Goal: Check status: Check status

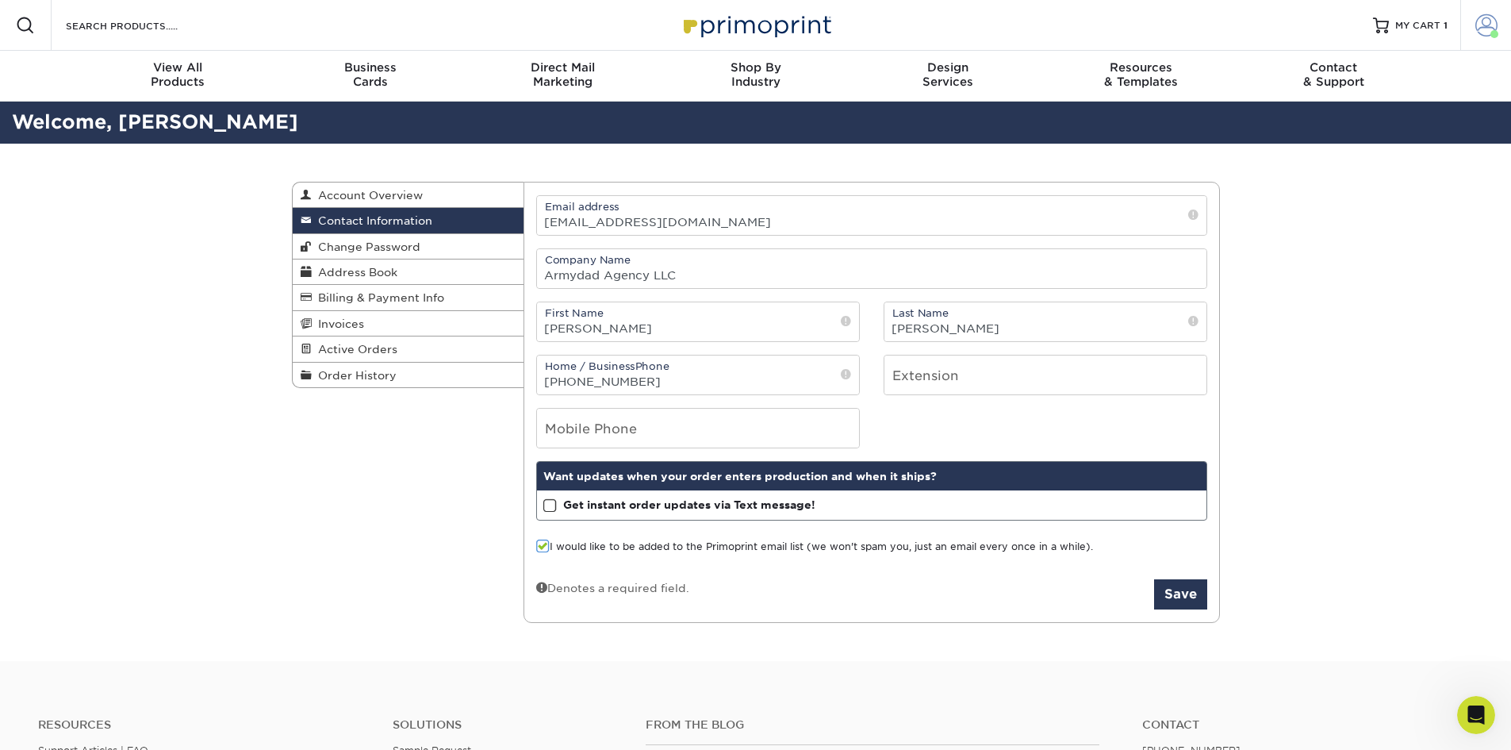
click at [1476, 25] on span at bounding box center [1487, 25] width 22 height 22
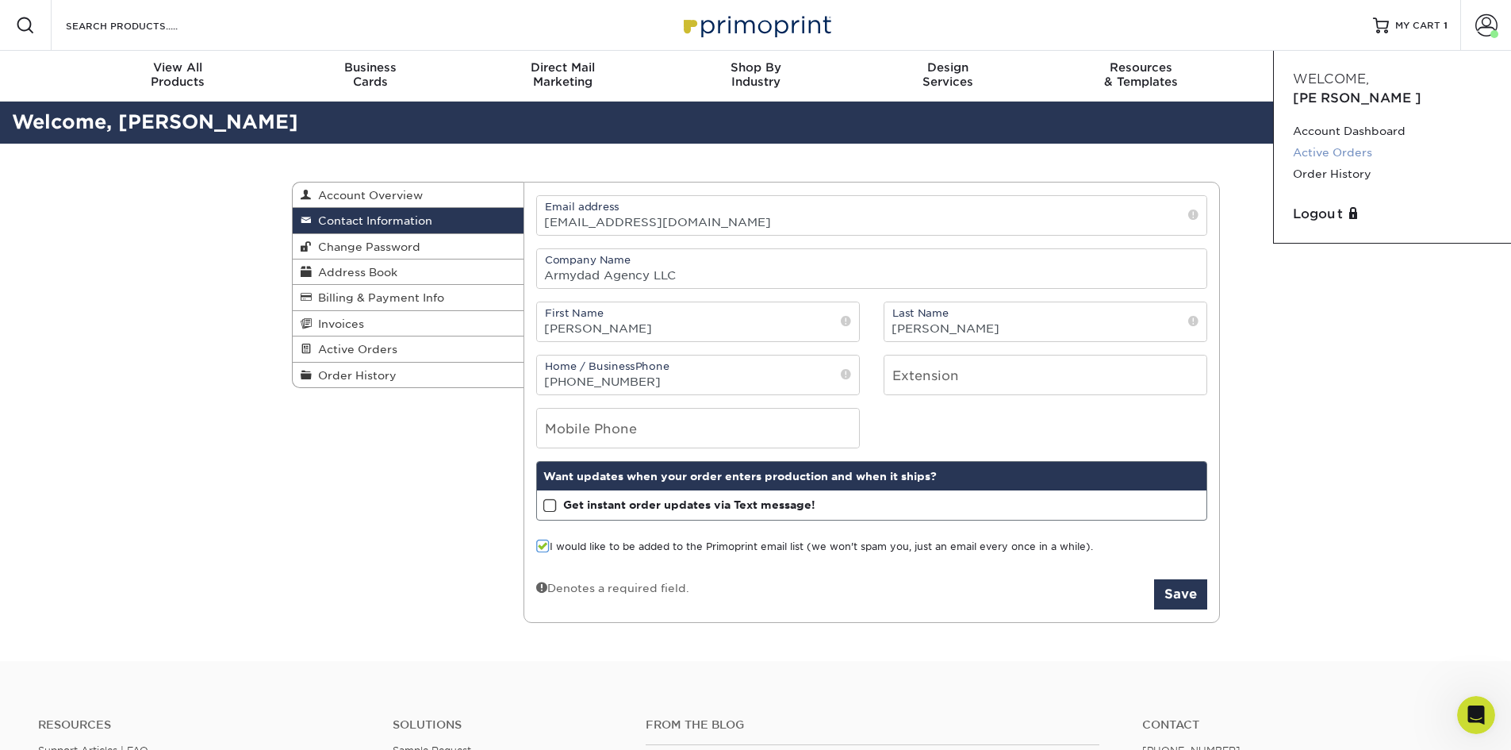
click at [1340, 142] on link "Active Orders" at bounding box center [1392, 152] width 199 height 21
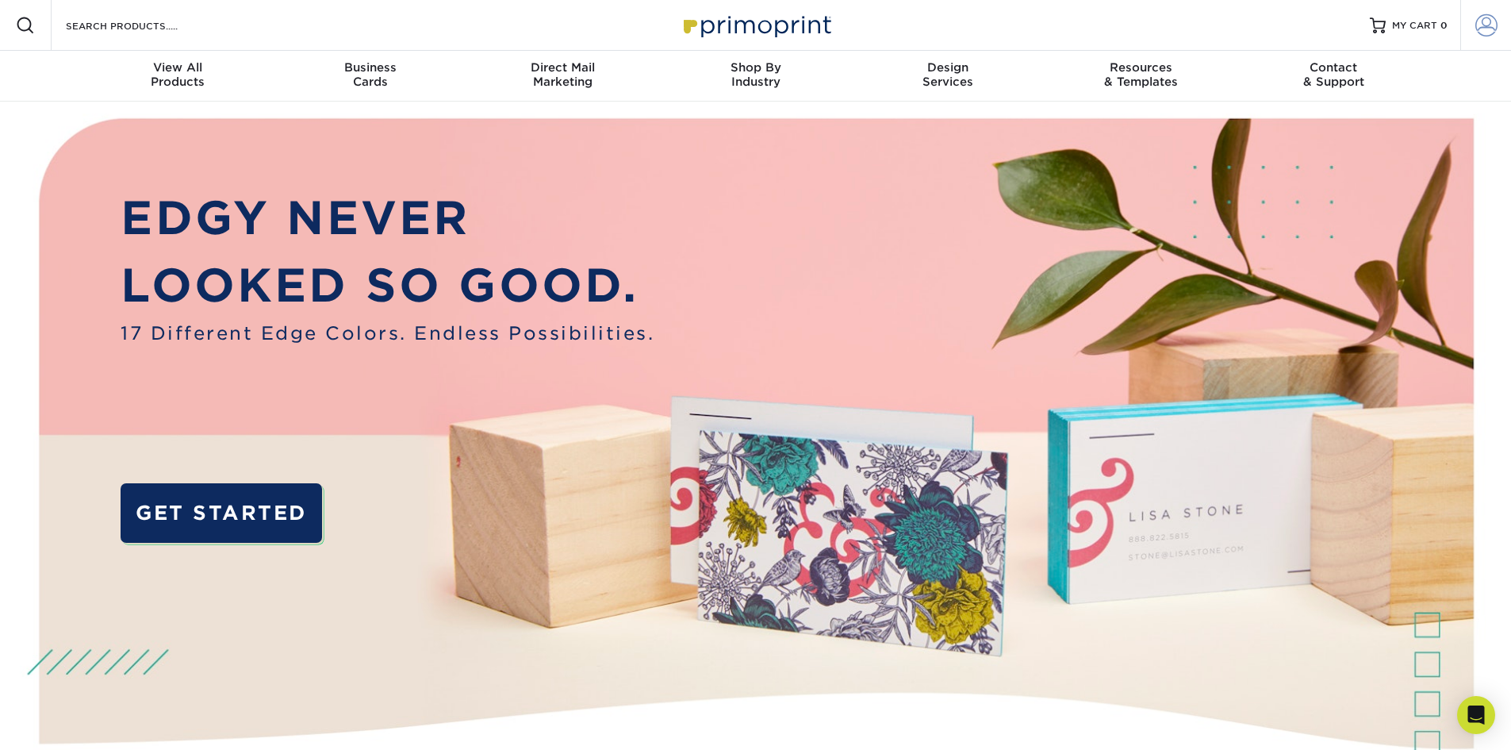
type input "[EMAIL_ADDRESS][DOMAIN_NAME]"
click at [1502, 28] on link "Account" at bounding box center [1486, 25] width 51 height 51
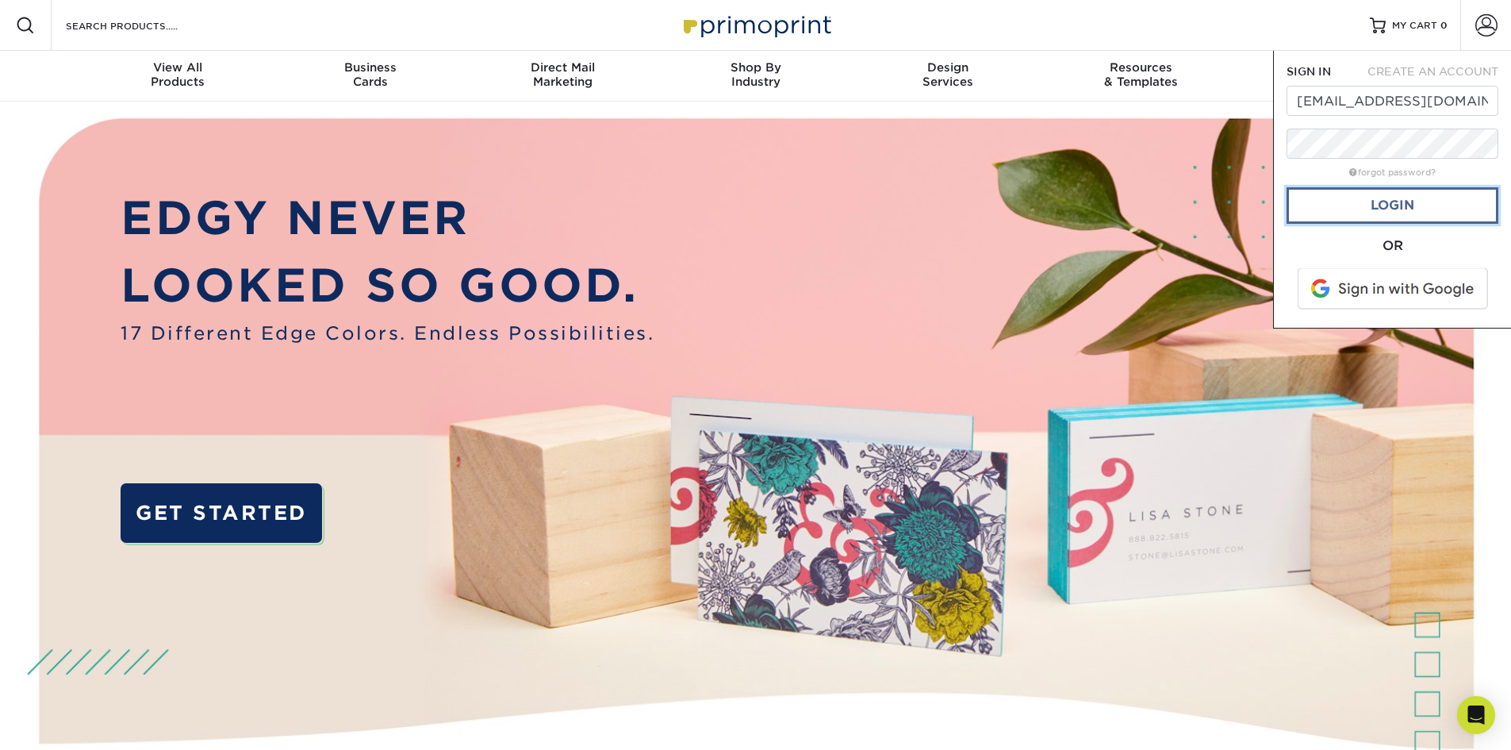
click at [1368, 198] on link "Login" at bounding box center [1393, 205] width 212 height 36
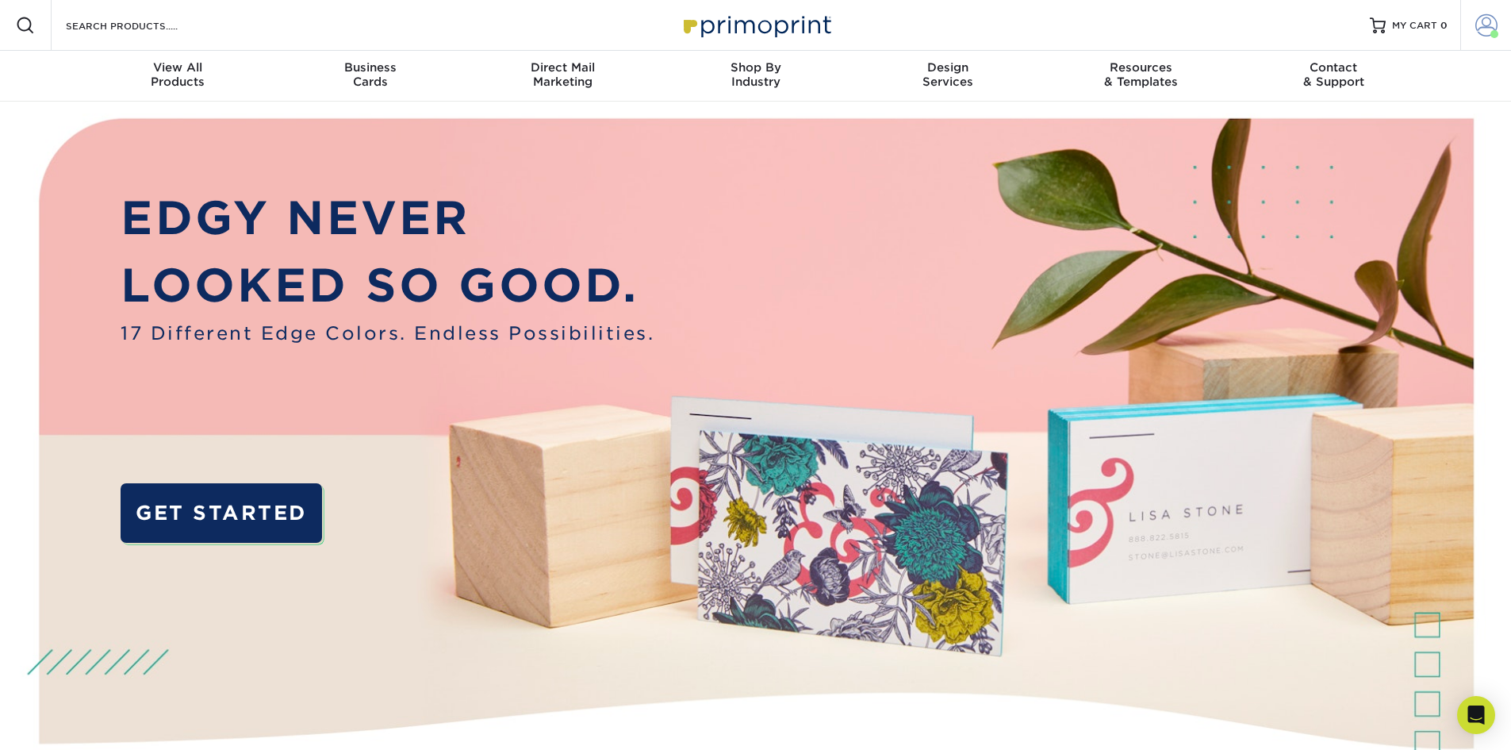
click at [1480, 29] on span at bounding box center [1487, 25] width 22 height 22
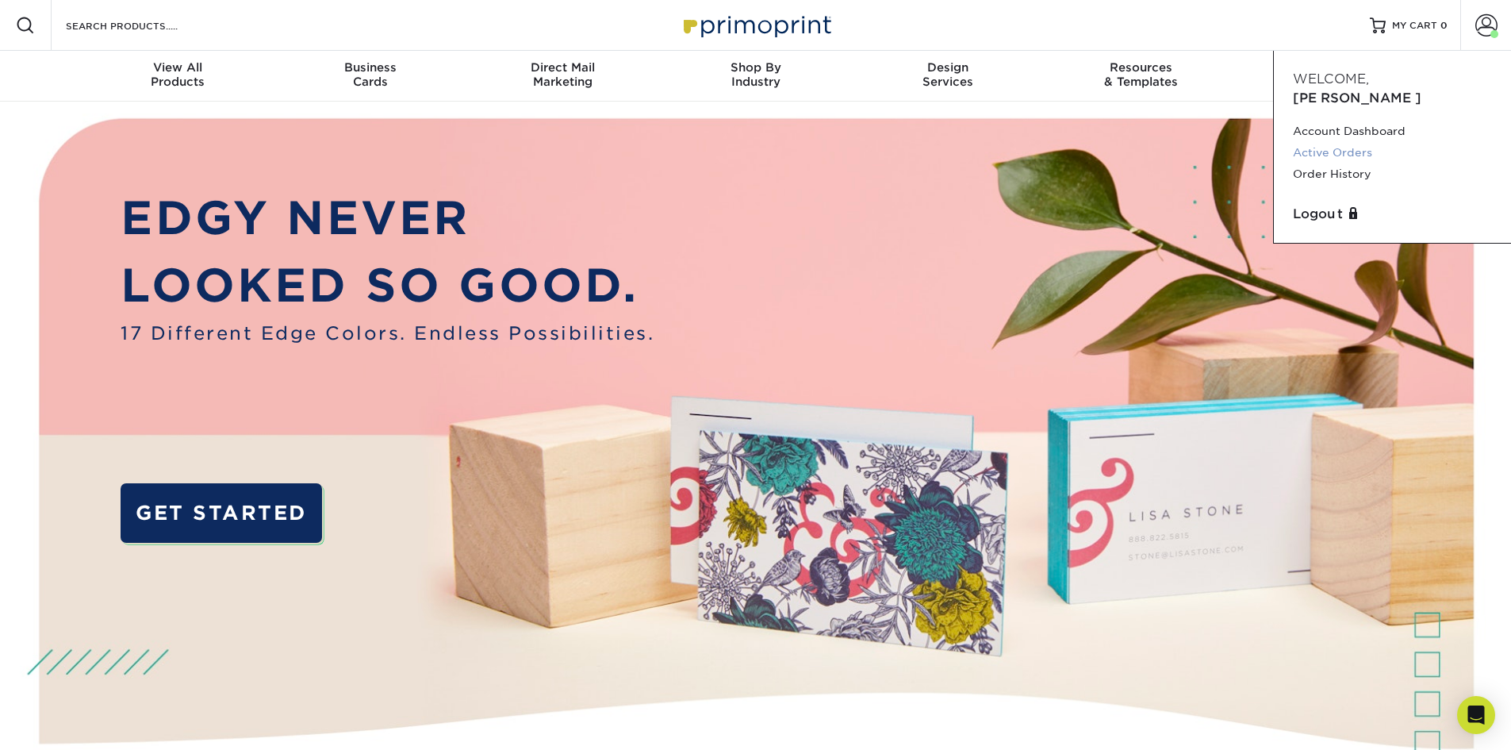
click at [1362, 142] on link "Active Orders" at bounding box center [1392, 152] width 199 height 21
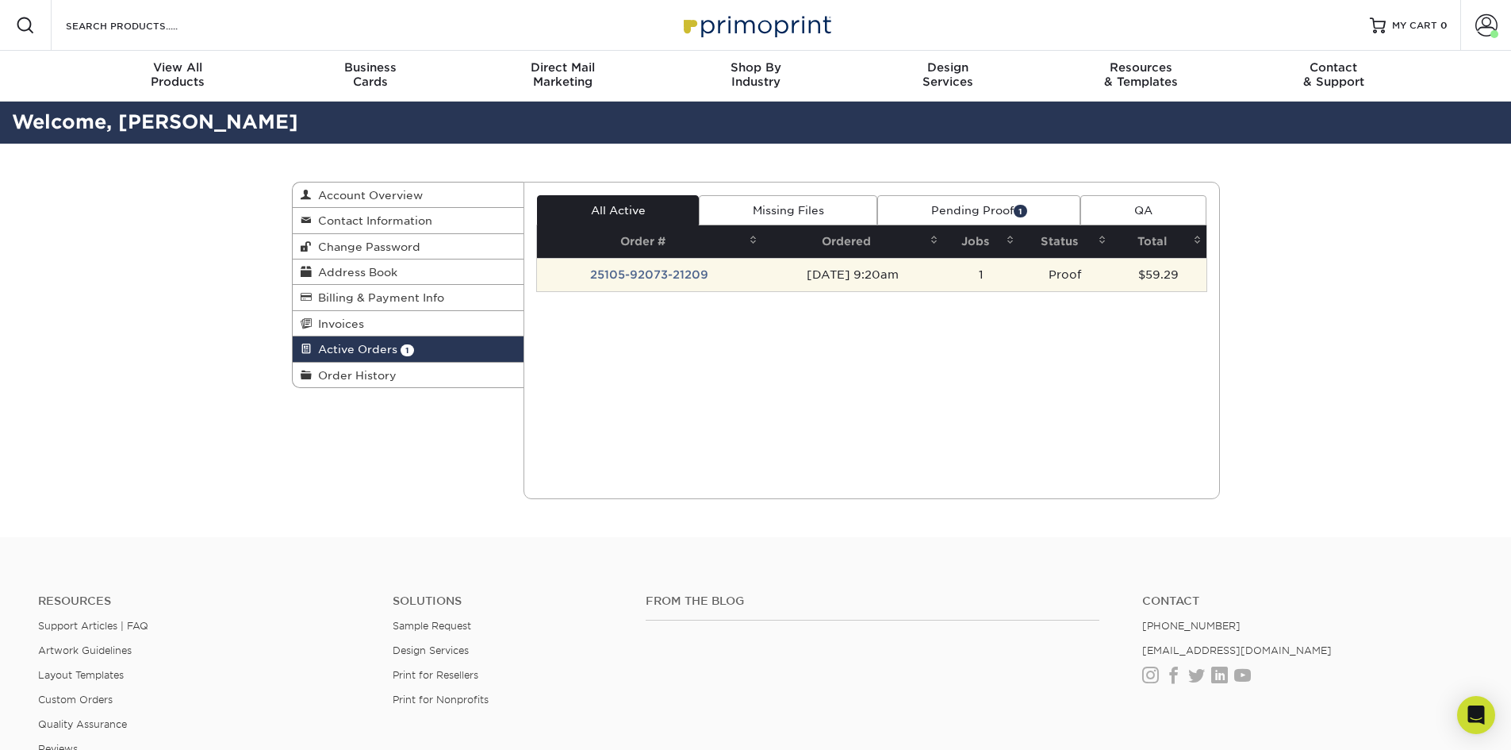
click at [677, 282] on td "25105-92073-21209" at bounding box center [649, 274] width 225 height 33
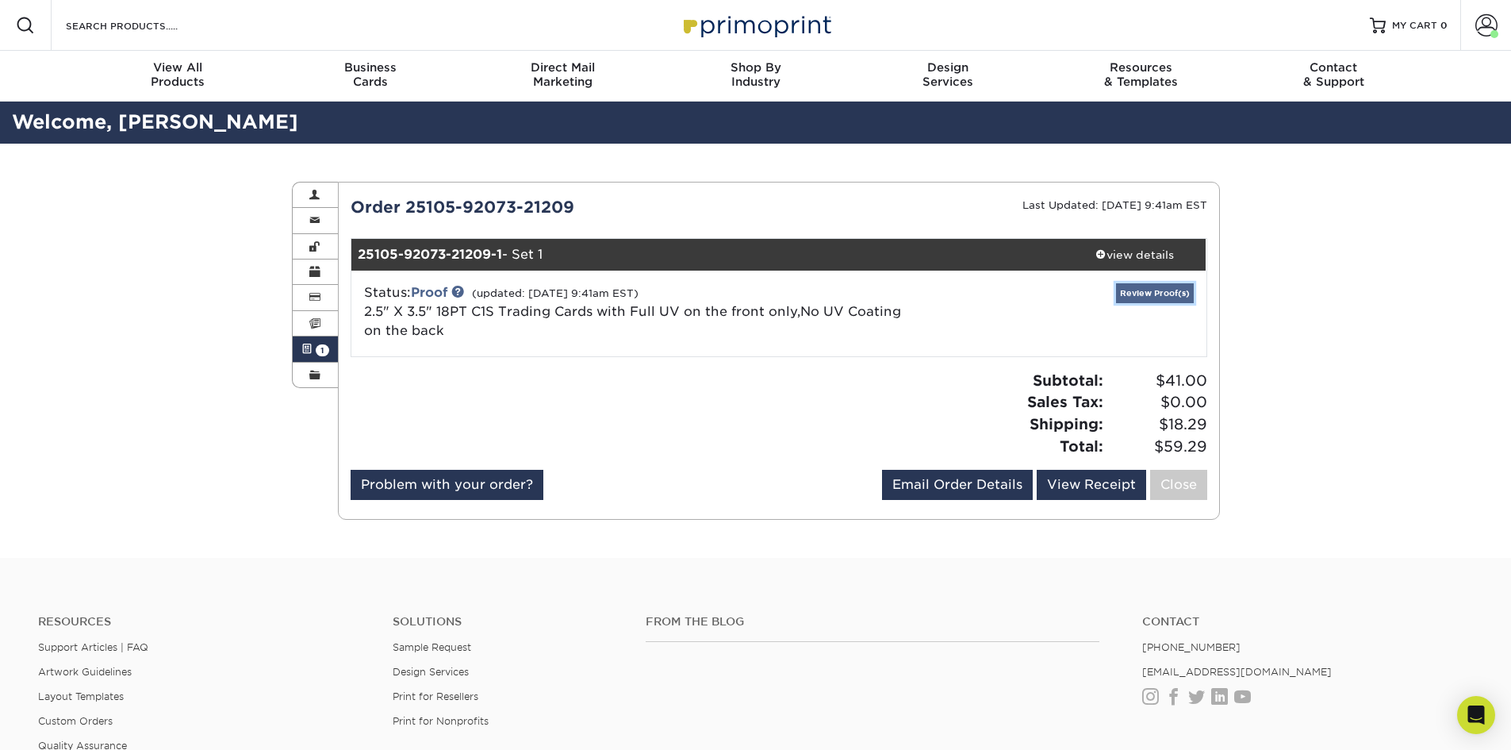
click at [1153, 294] on link "Review Proof(s)" at bounding box center [1155, 293] width 78 height 20
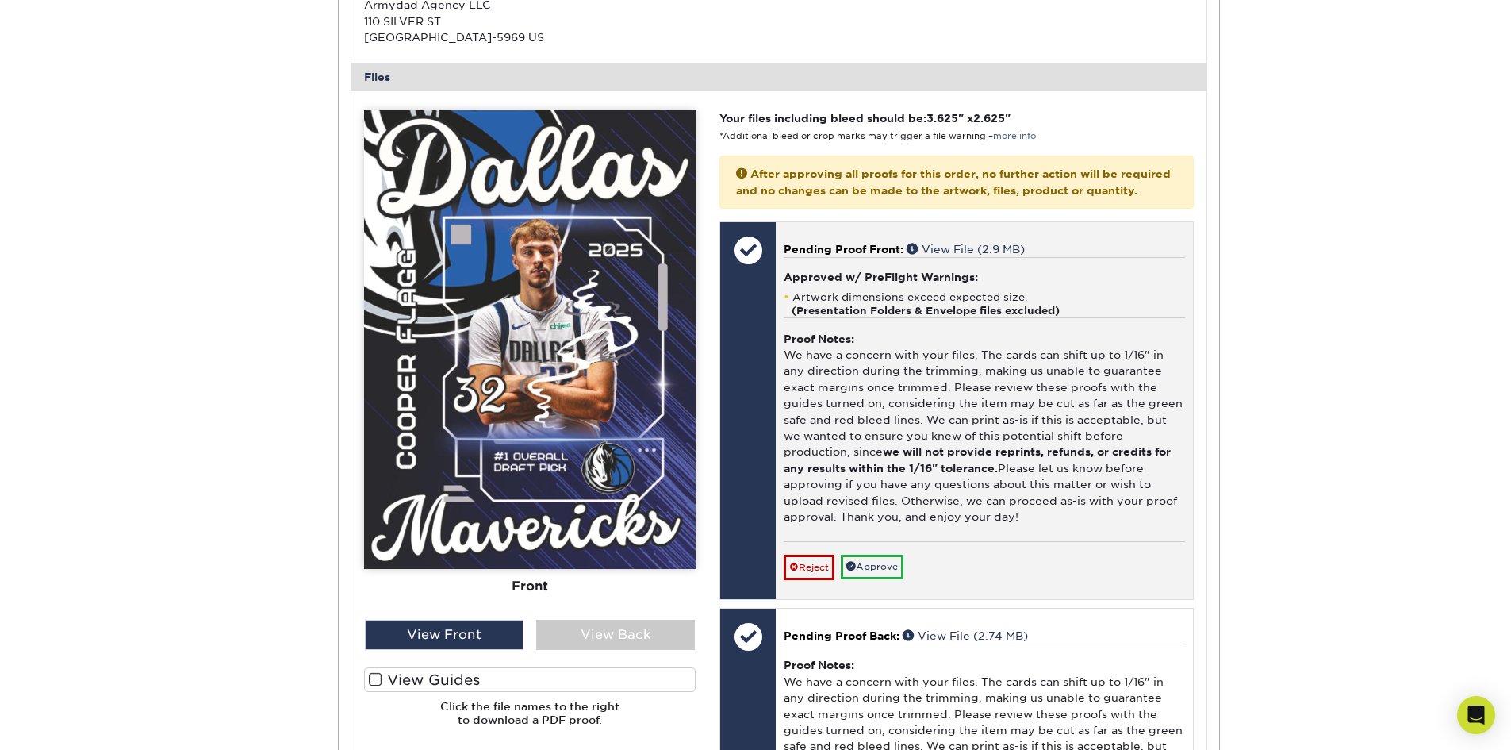
scroll to position [635, 0]
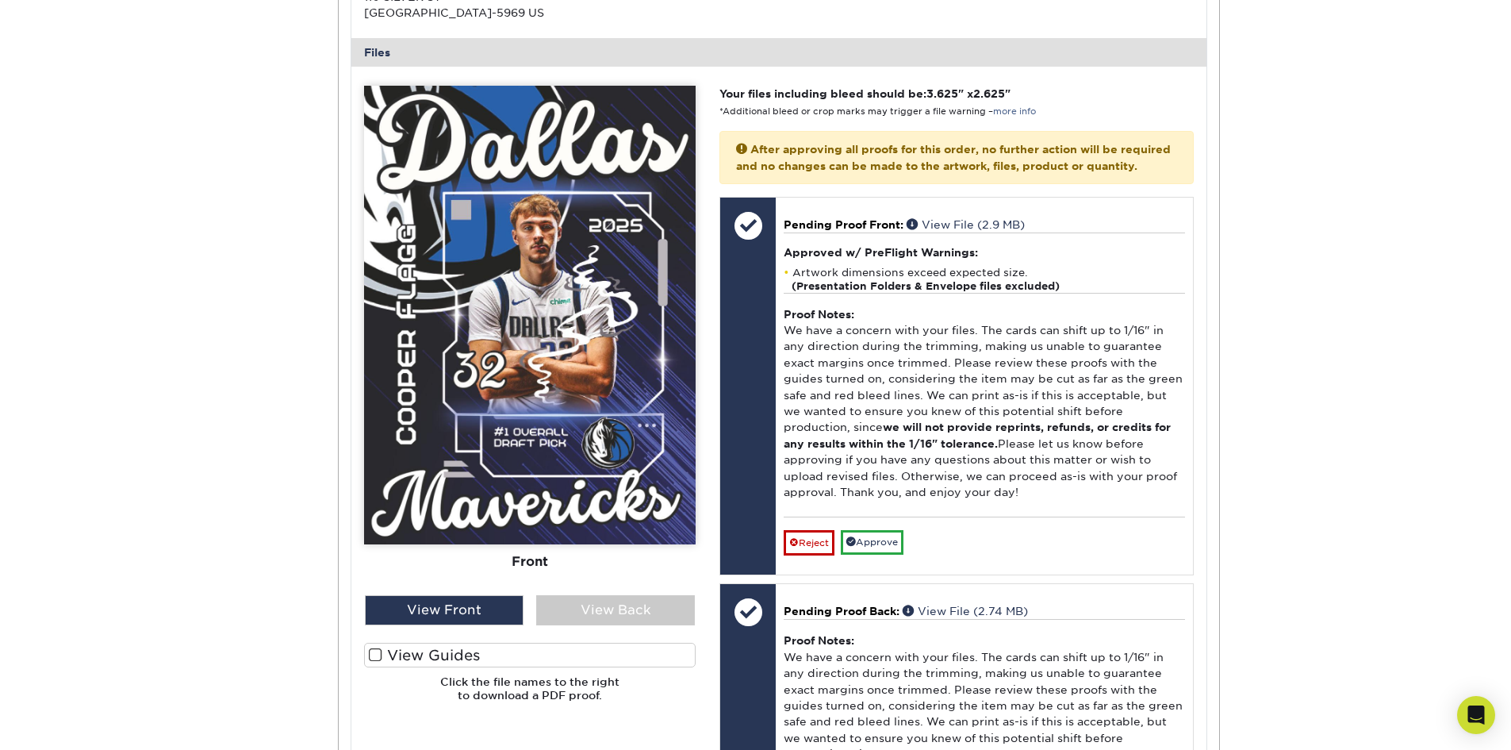
click at [377, 657] on span at bounding box center [375, 654] width 13 height 15
click at [0, 0] on input "View Guides" at bounding box center [0, 0] width 0 height 0
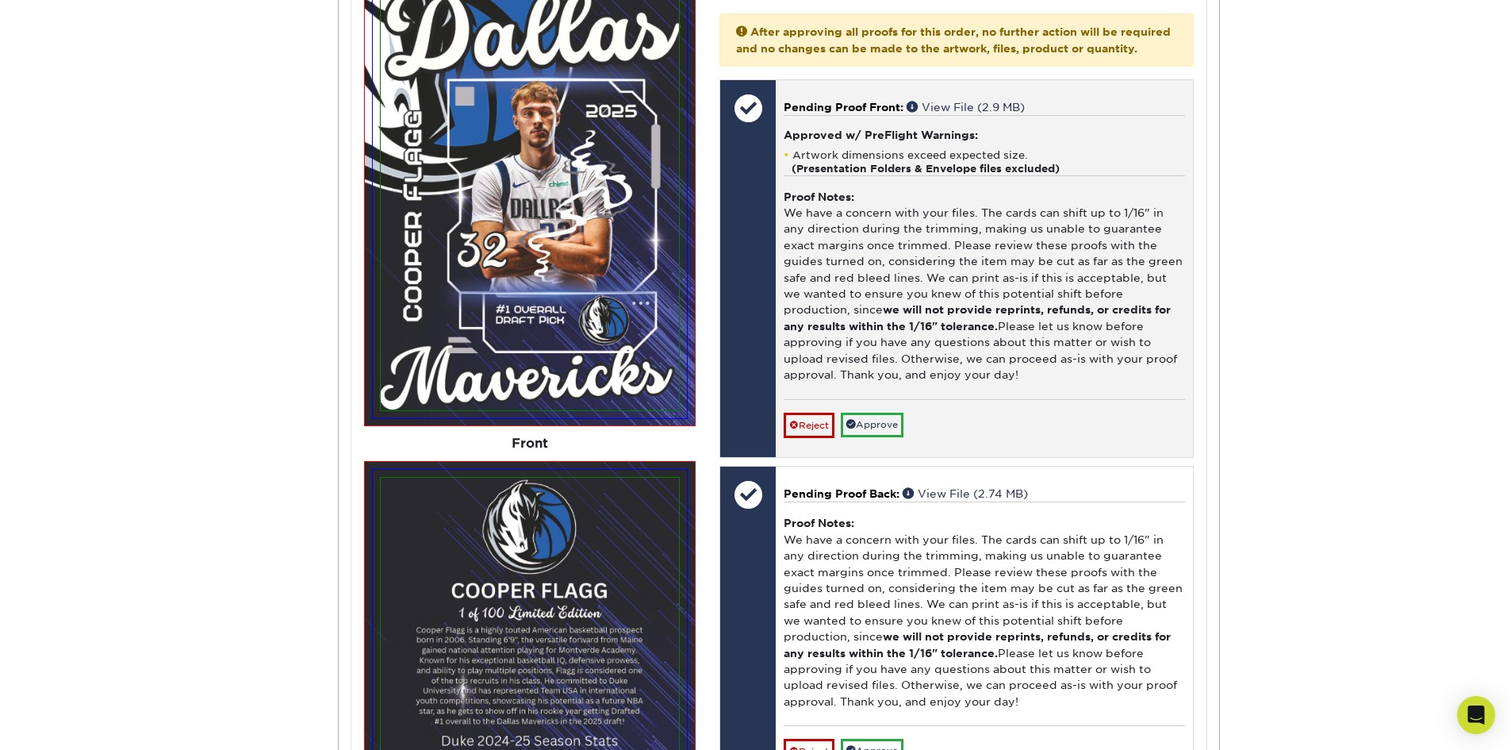
scroll to position [714, 0]
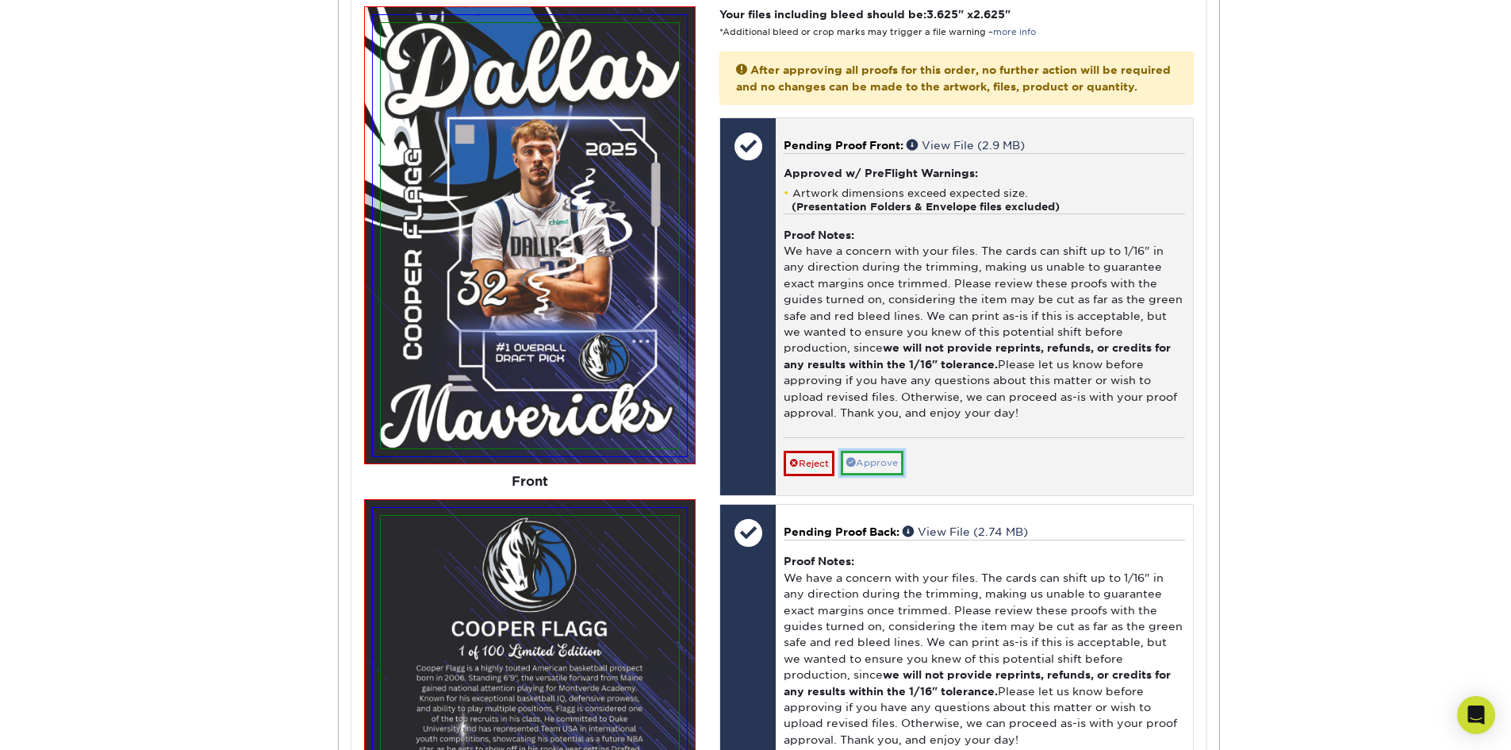
click at [904, 475] on link "Approve" at bounding box center [872, 463] width 63 height 25
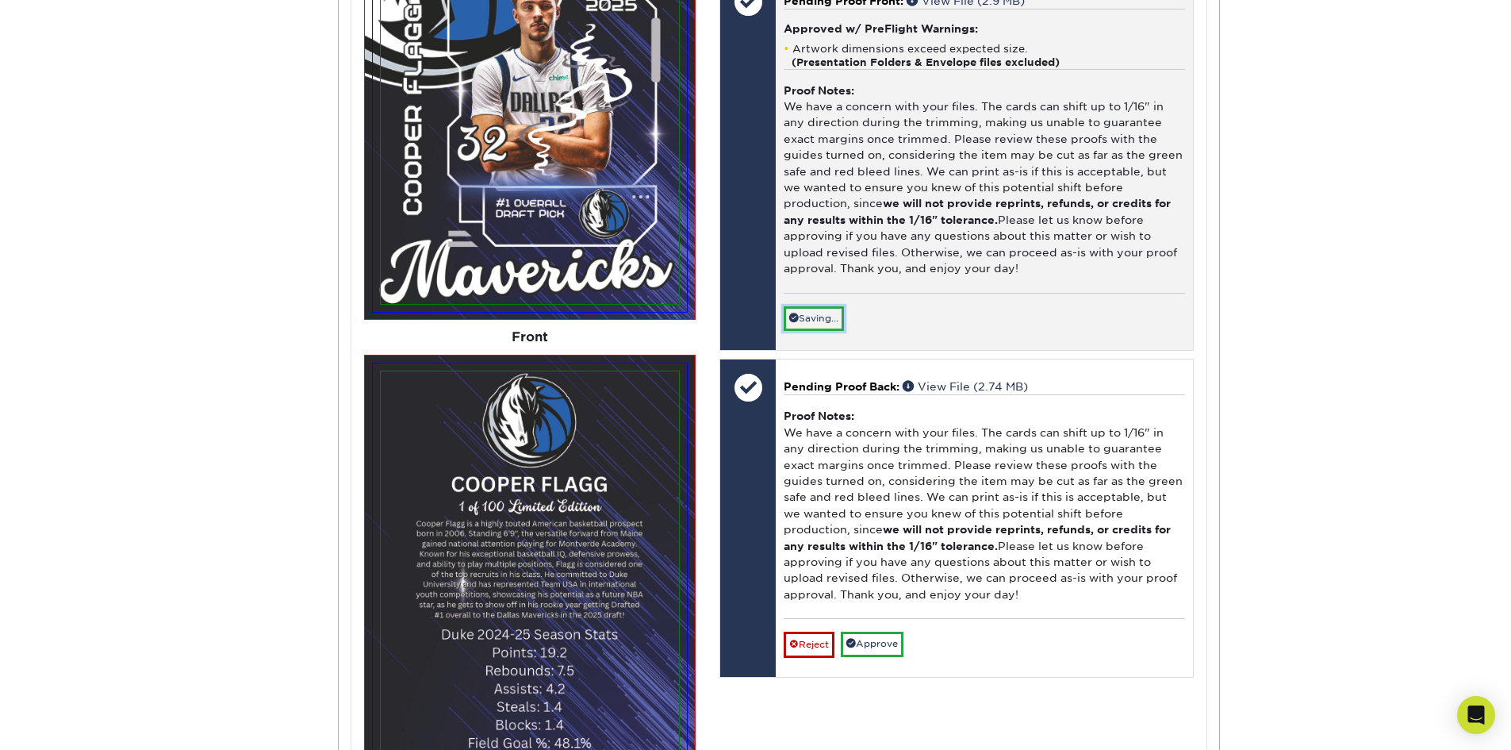
scroll to position [952, 0]
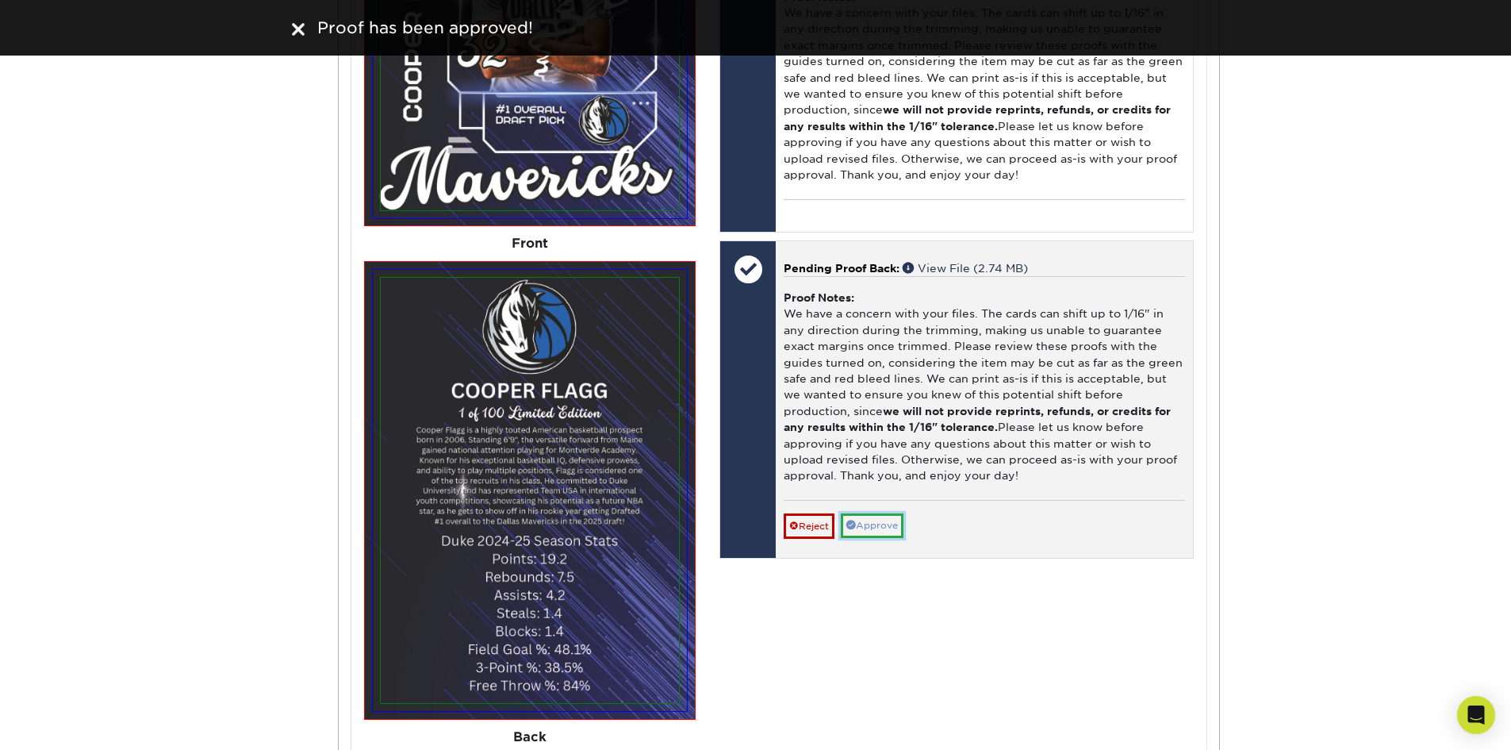
click at [895, 538] on link "Approve" at bounding box center [872, 525] width 63 height 25
